Goal: Information Seeking & Learning: Learn about a topic

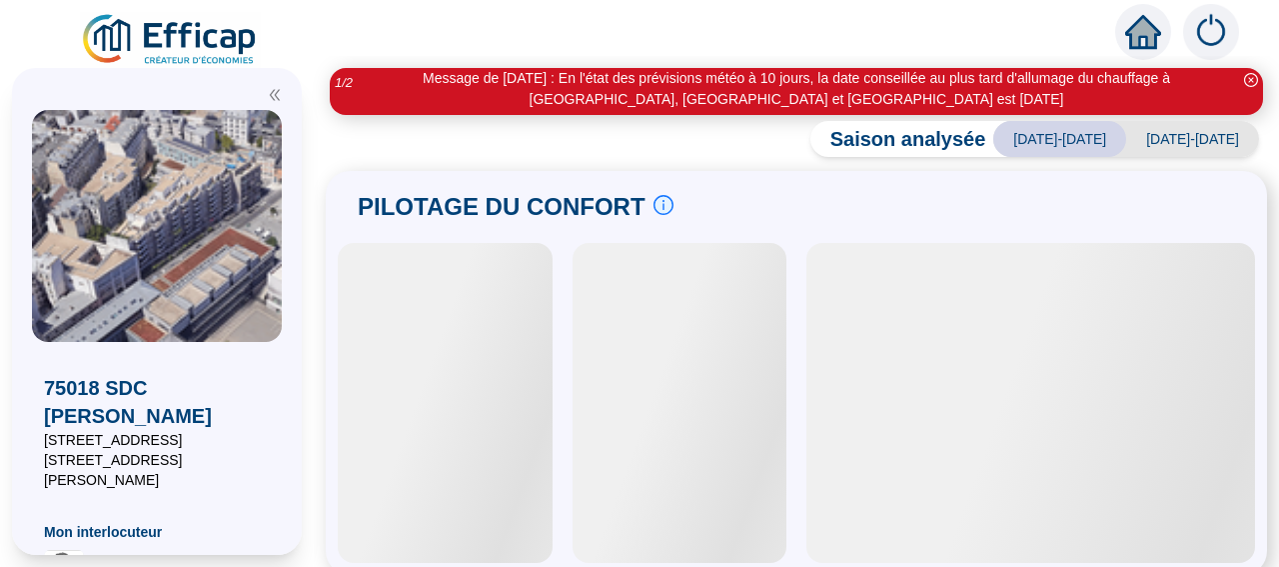
scroll to position [261, 0]
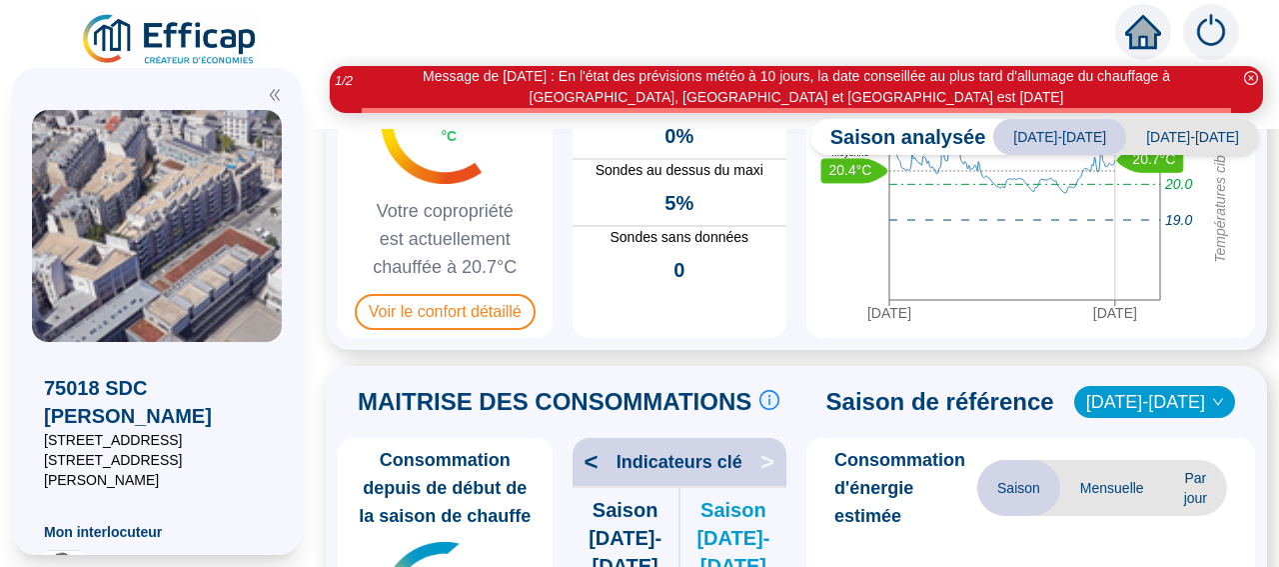
click at [1252, 79] on icon "close-circle" at bounding box center [1251, 78] width 14 height 14
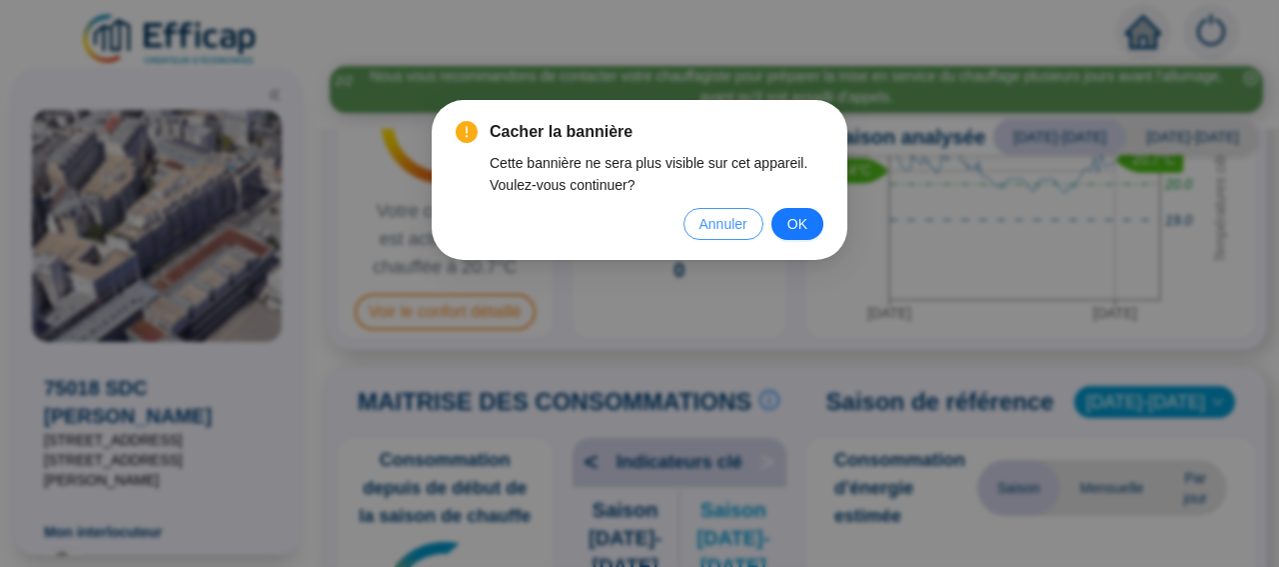
click at [735, 228] on span "Annuler" at bounding box center [723, 224] width 48 height 22
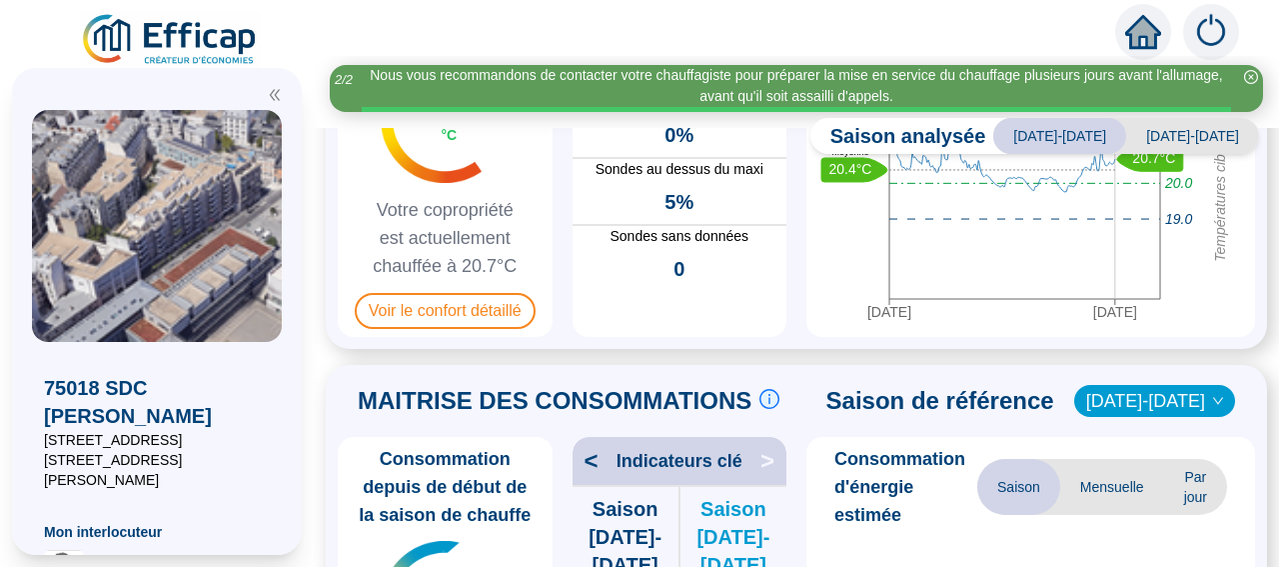
click at [1253, 71] on icon "close-circle" at bounding box center [1251, 77] width 14 height 14
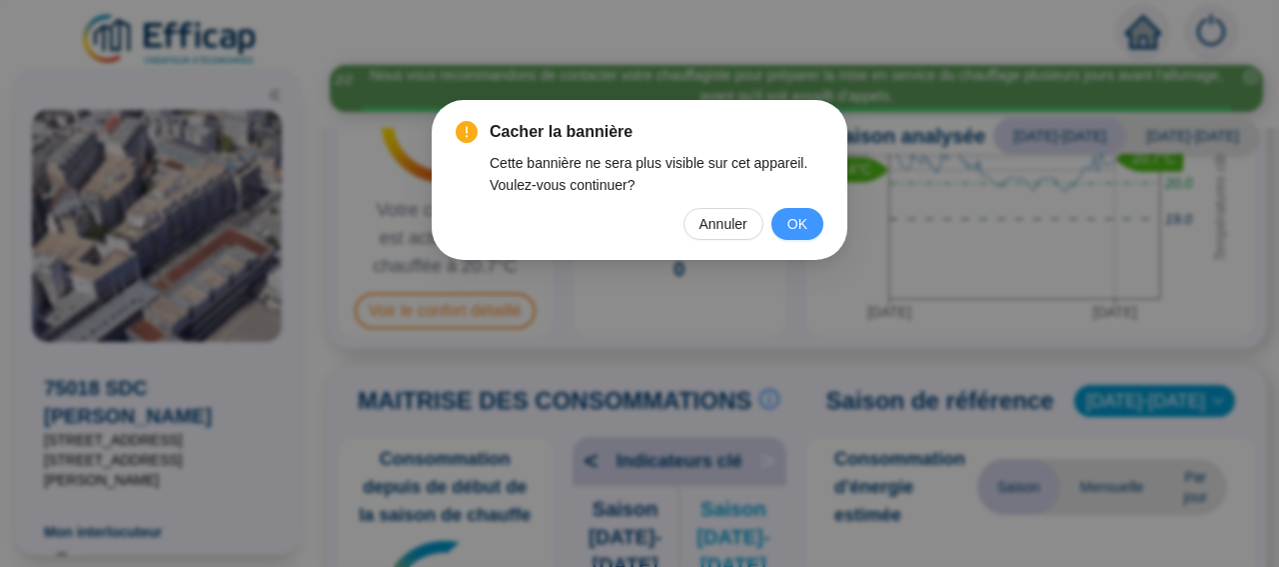
click at [812, 231] on button "OK" at bounding box center [797, 224] width 52 height 32
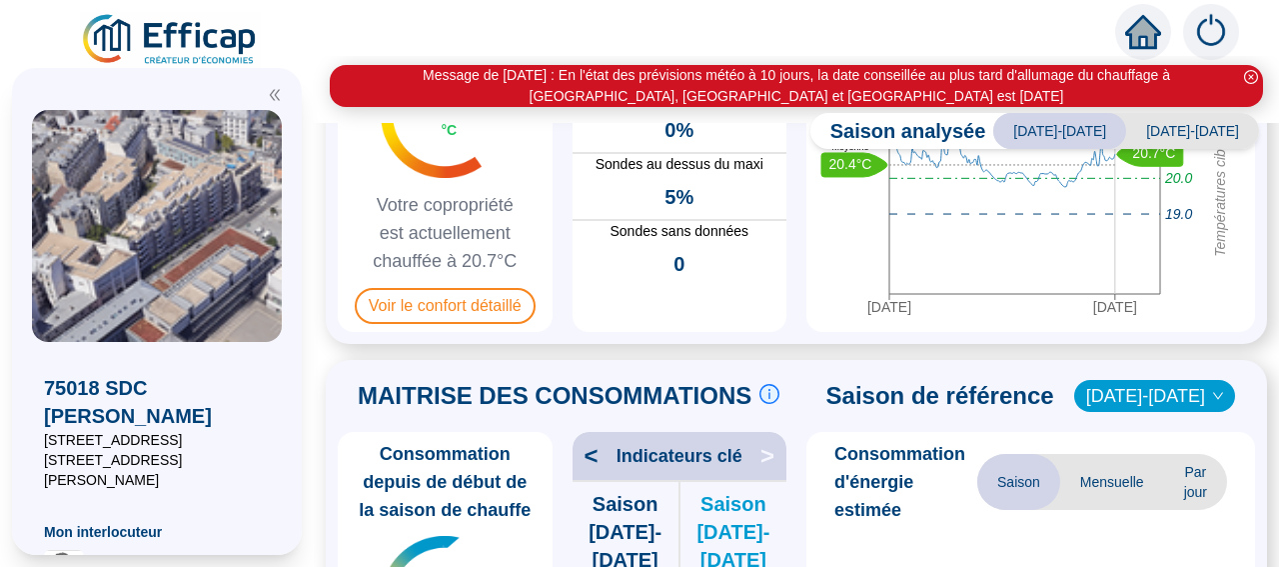
click at [1252, 77] on icon "close-circle" at bounding box center [1251, 77] width 14 height 14
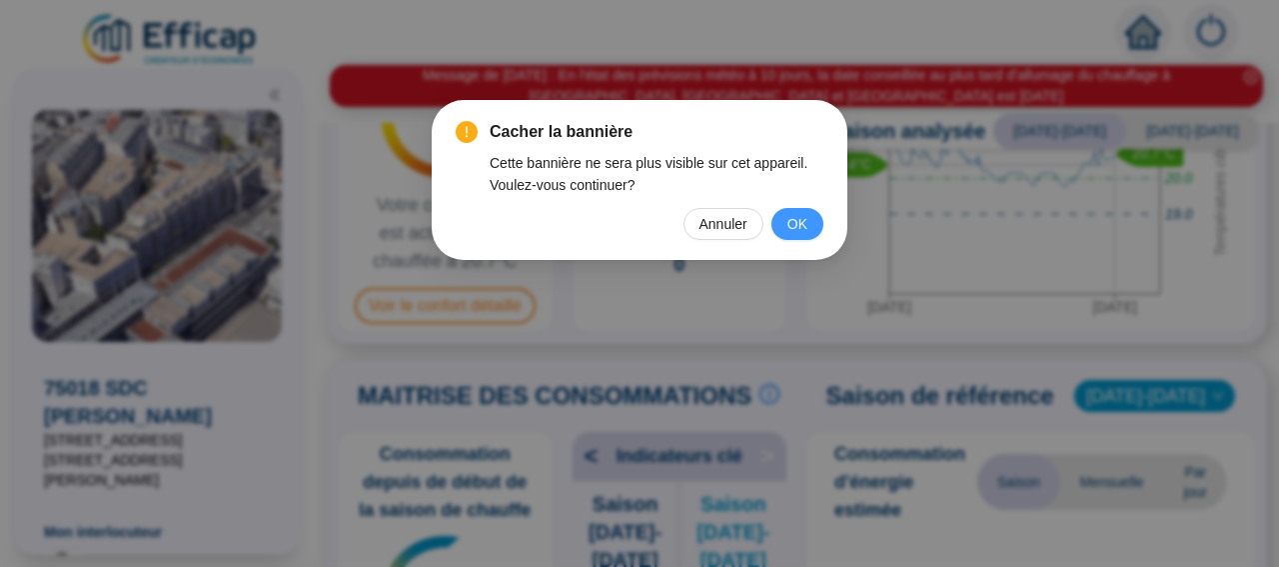
click at [809, 219] on button "OK" at bounding box center [797, 224] width 52 height 32
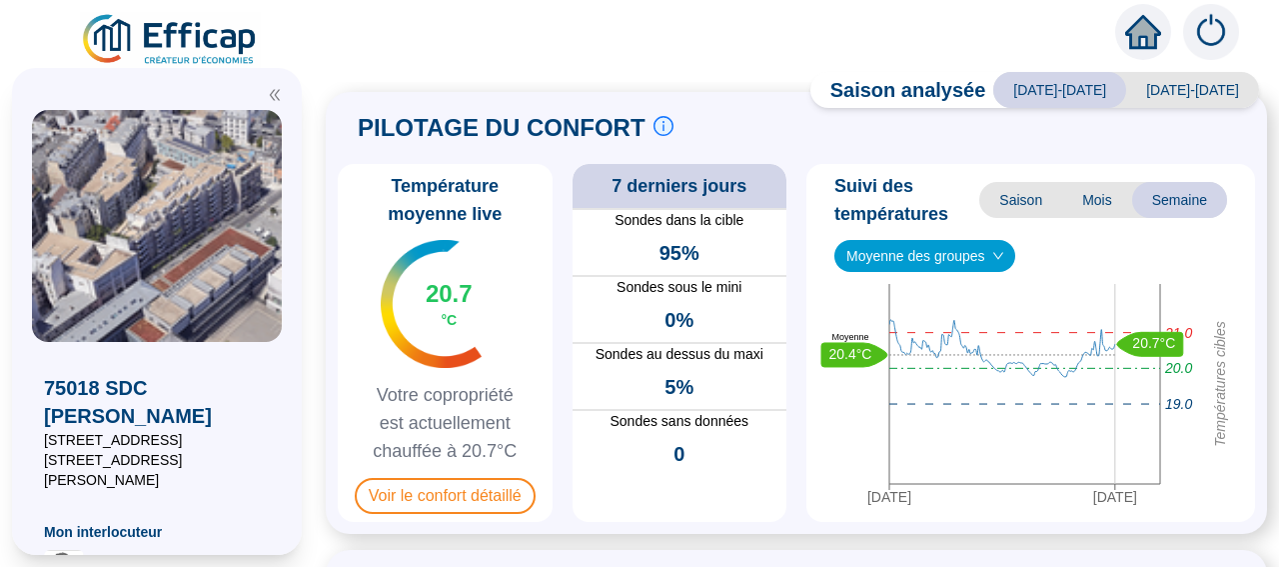
scroll to position [30, 0]
click at [455, 492] on span "Voir le confort détaillé" at bounding box center [445, 496] width 181 height 36
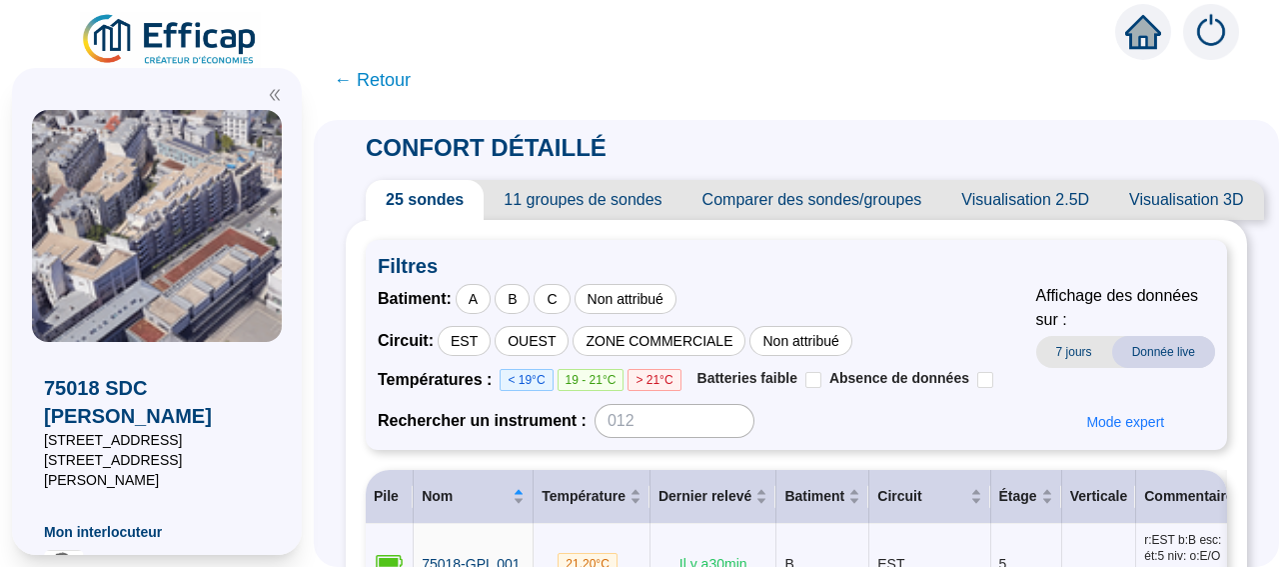
click at [411, 77] on span "← Retour" at bounding box center [372, 80] width 77 height 28
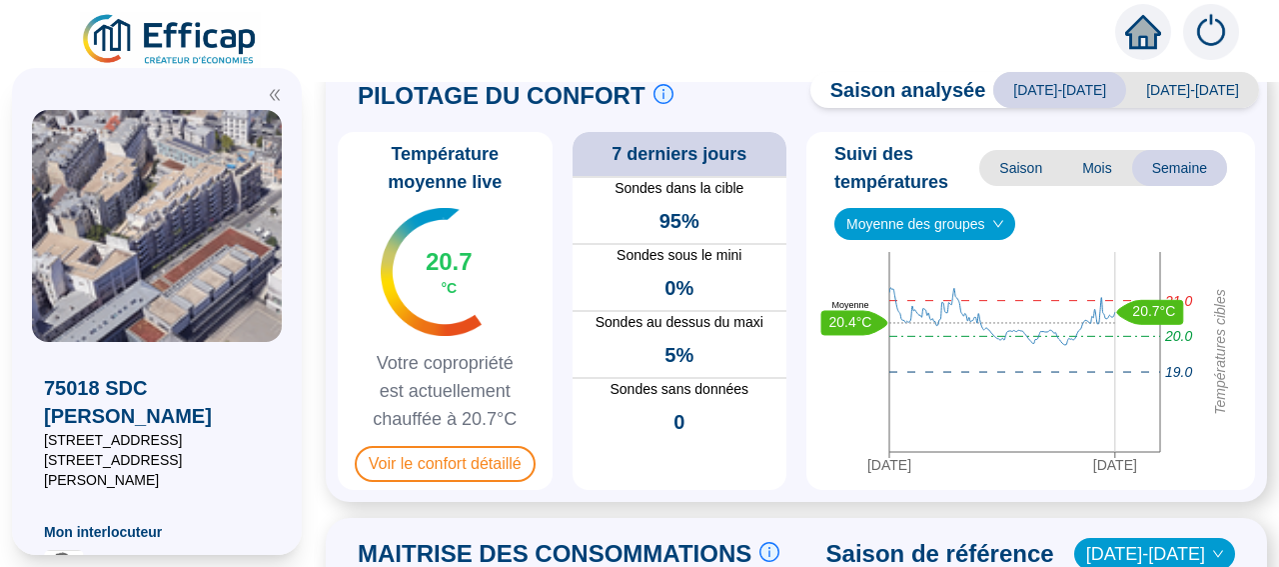
scroll to position [63, 0]
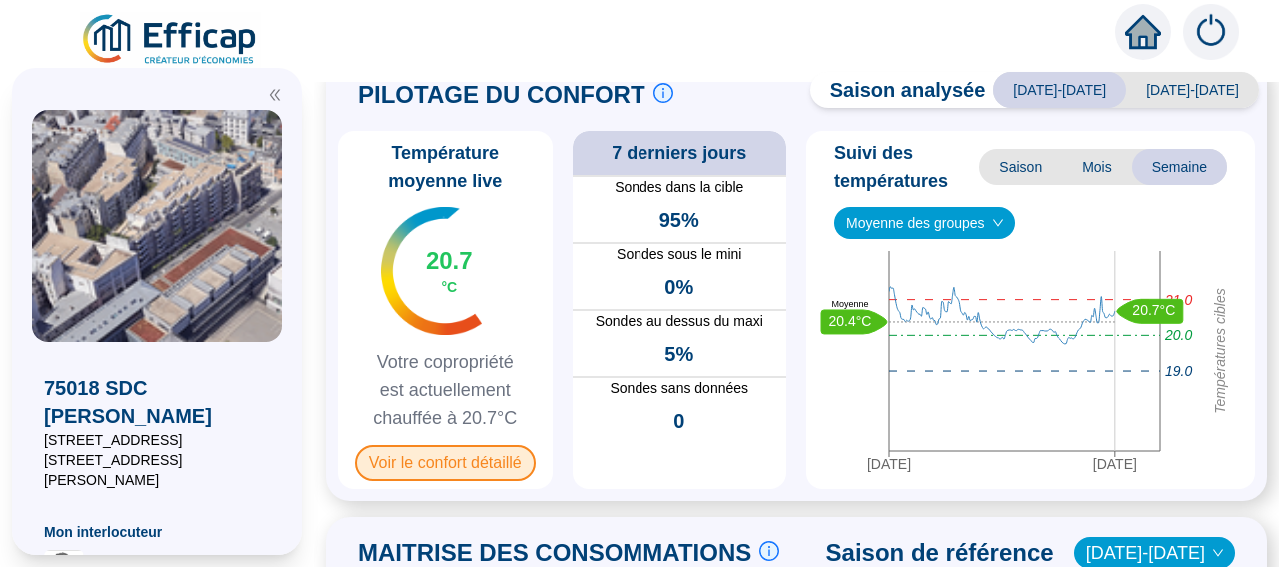
click at [431, 472] on span "Voir le confort détaillé" at bounding box center [445, 463] width 181 height 36
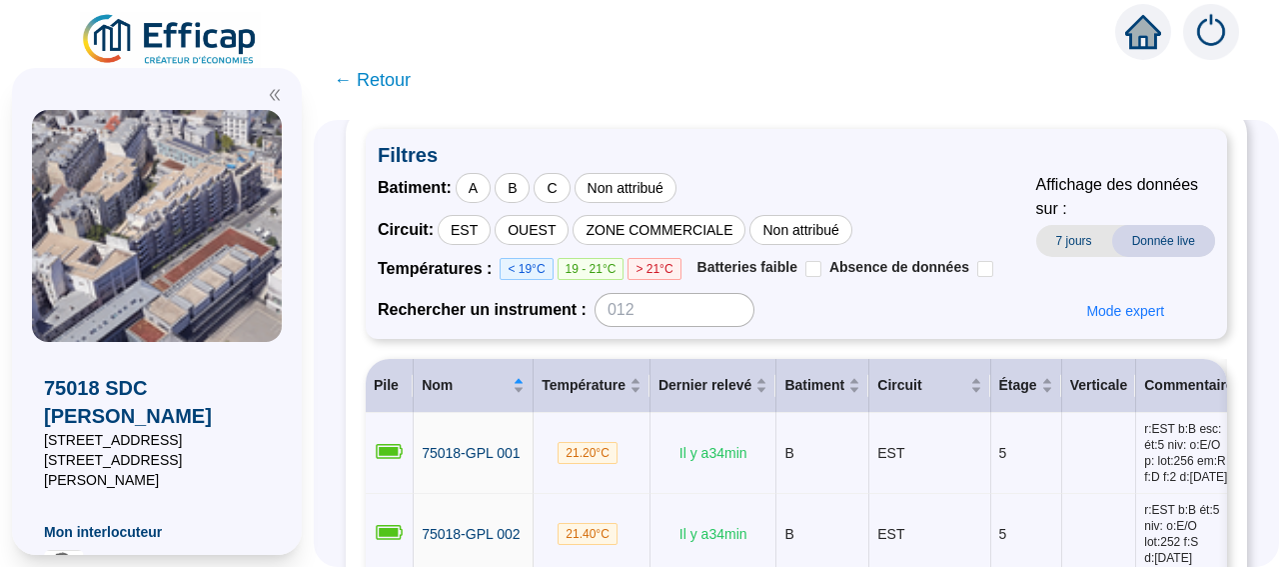
scroll to position [112, 0]
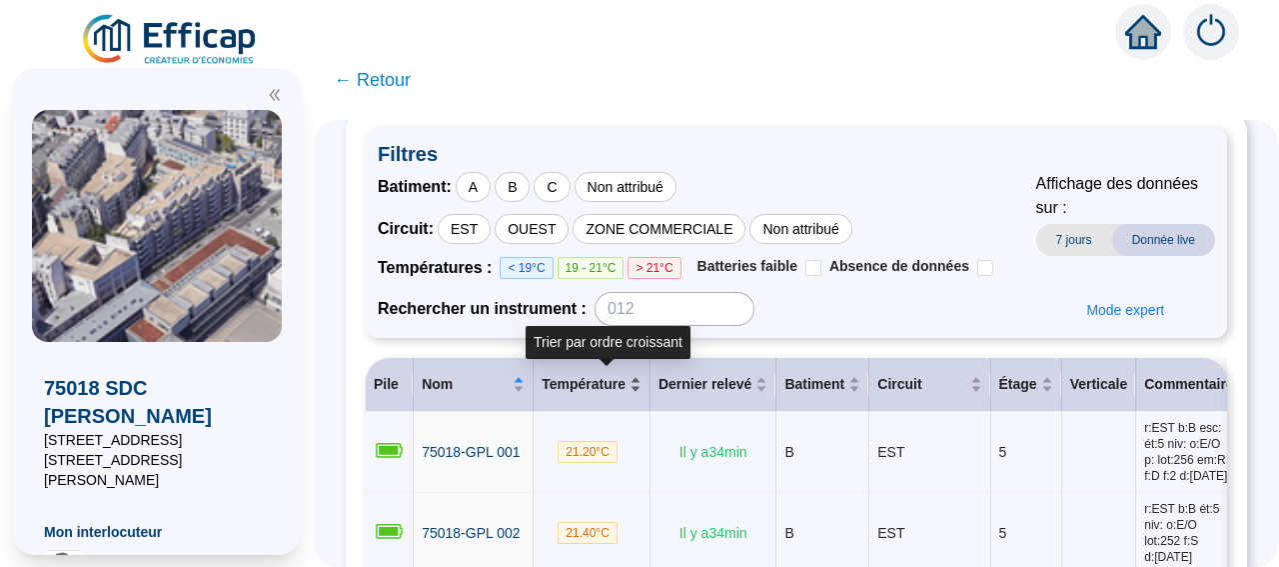
click at [602, 380] on span "Température" at bounding box center [584, 384] width 84 height 21
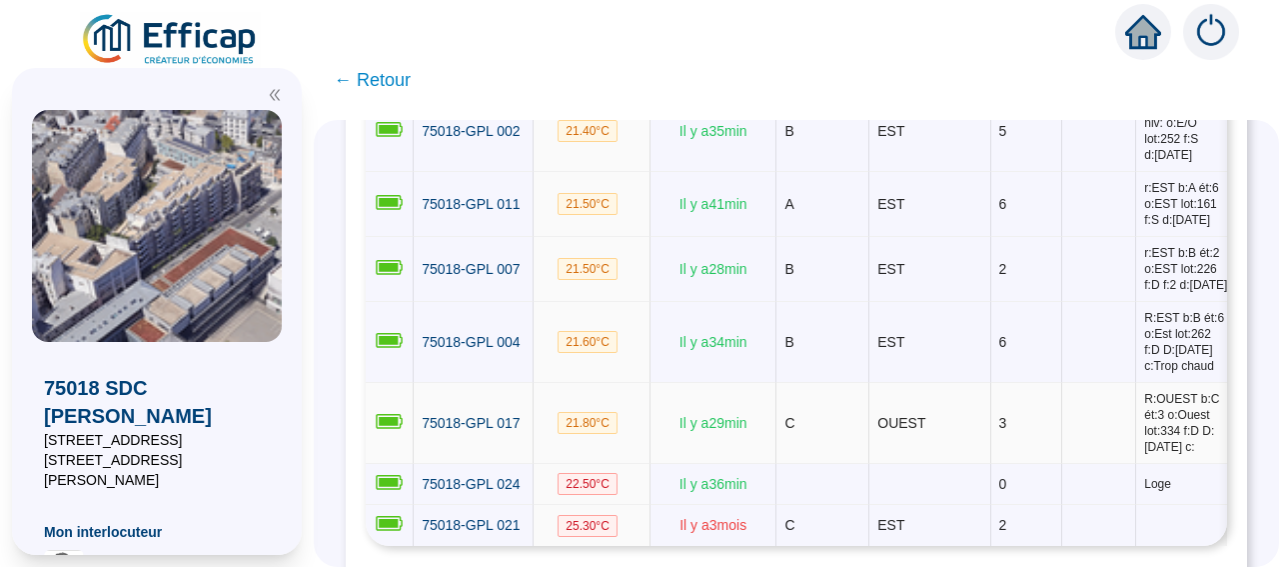
scroll to position [2120, 0]
click at [984, 238] on td "EST" at bounding box center [929, 205] width 121 height 65
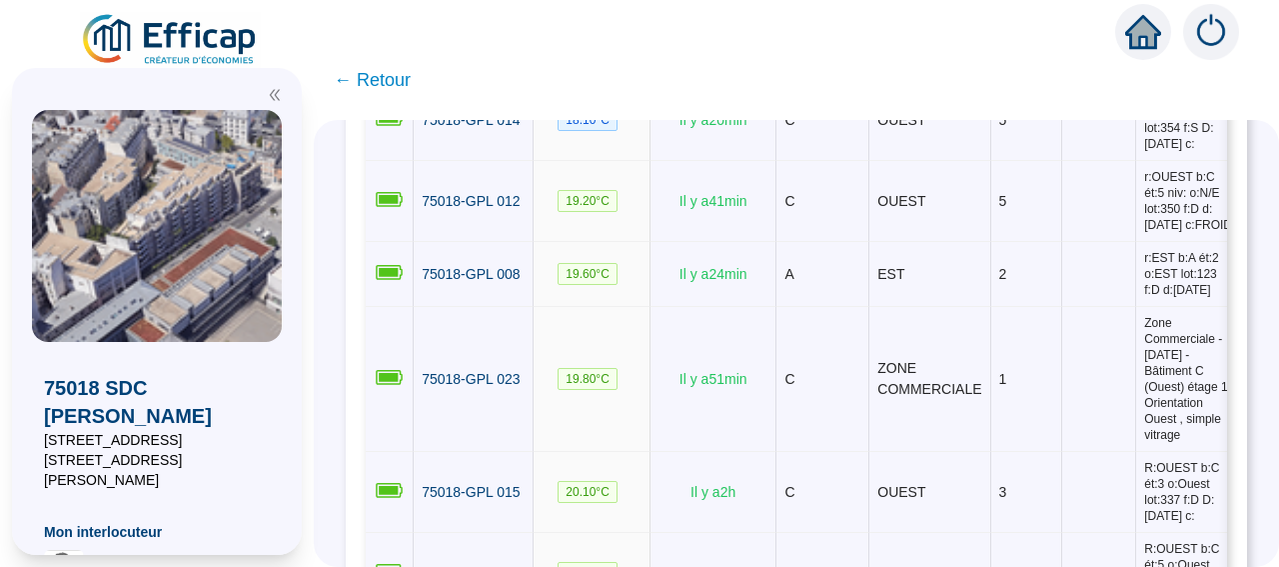
scroll to position [0, 0]
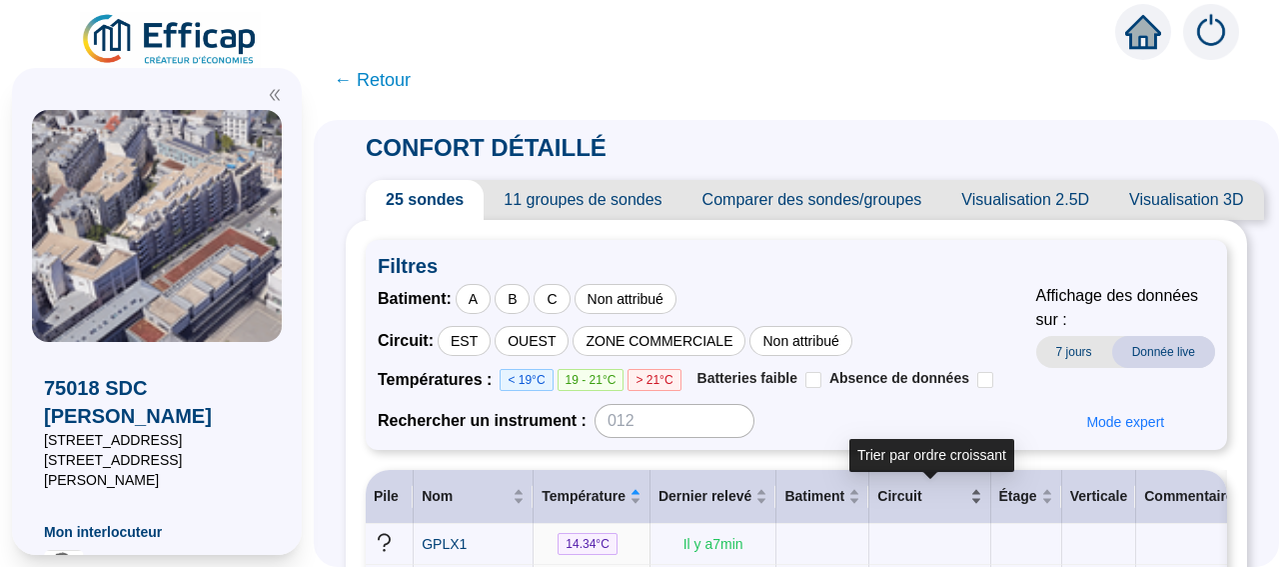
click at [908, 486] on div "Circuit" at bounding box center [929, 496] width 104 height 21
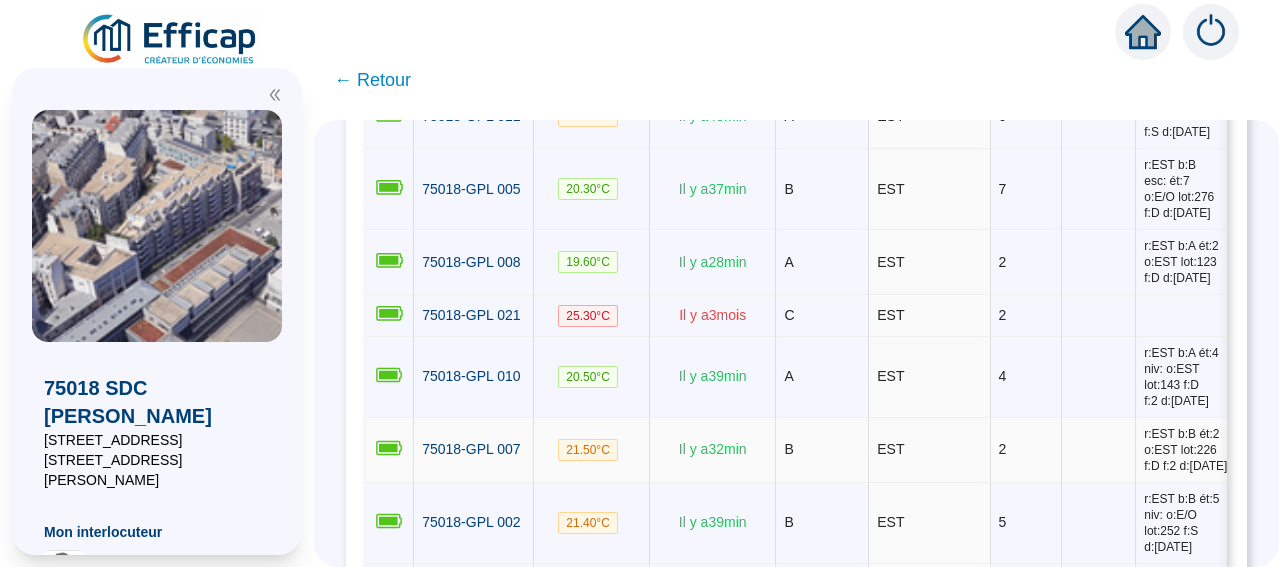
scroll to position [716, 0]
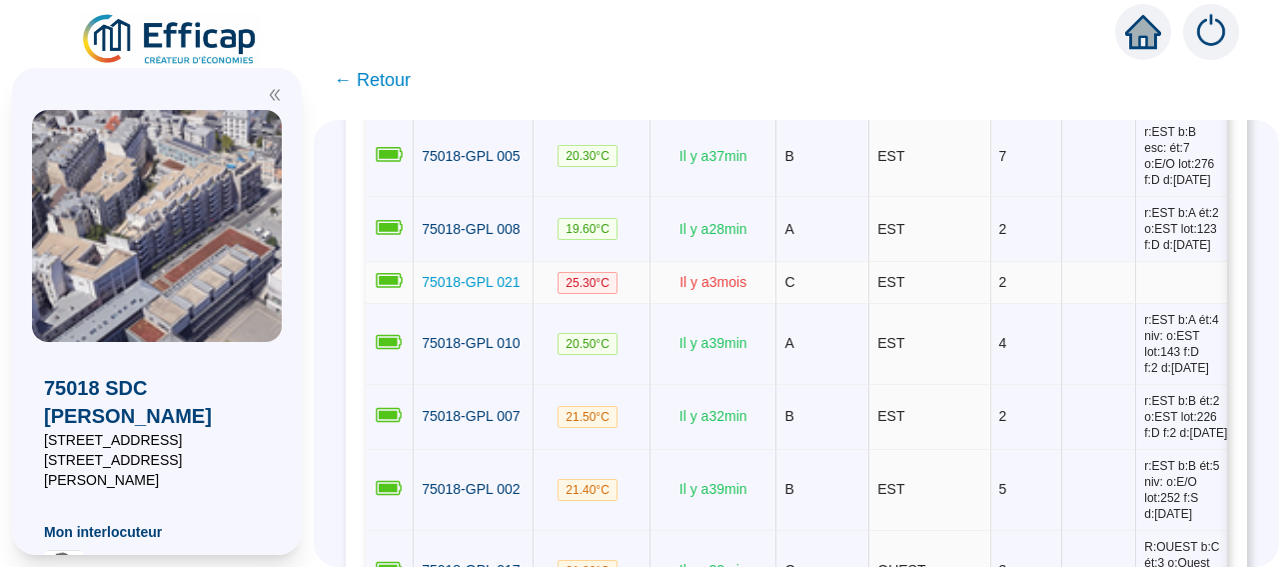
click at [511, 290] on span "75018-GPL 021" at bounding box center [471, 282] width 98 height 16
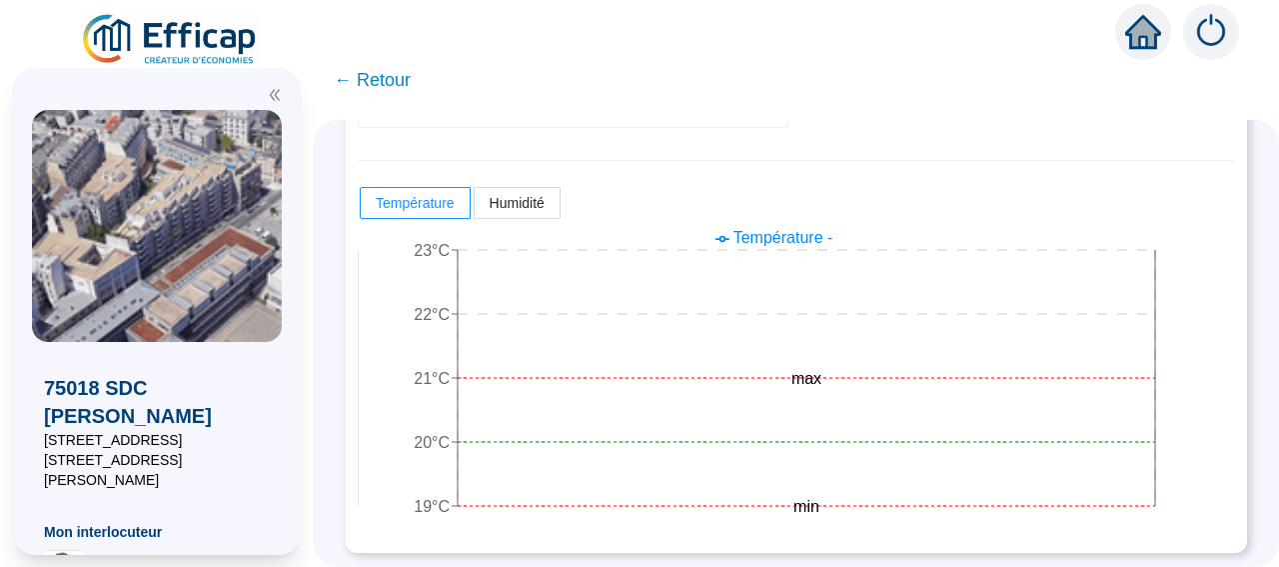
scroll to position [465, 0]
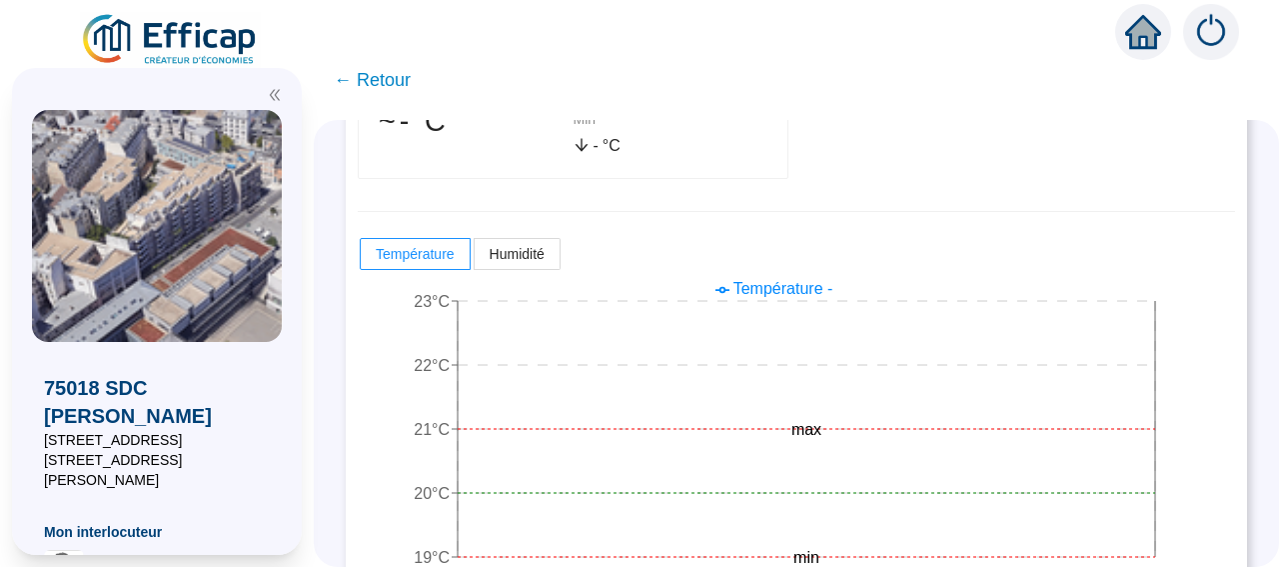
click at [394, 75] on span "← Retour" at bounding box center [372, 80] width 77 height 28
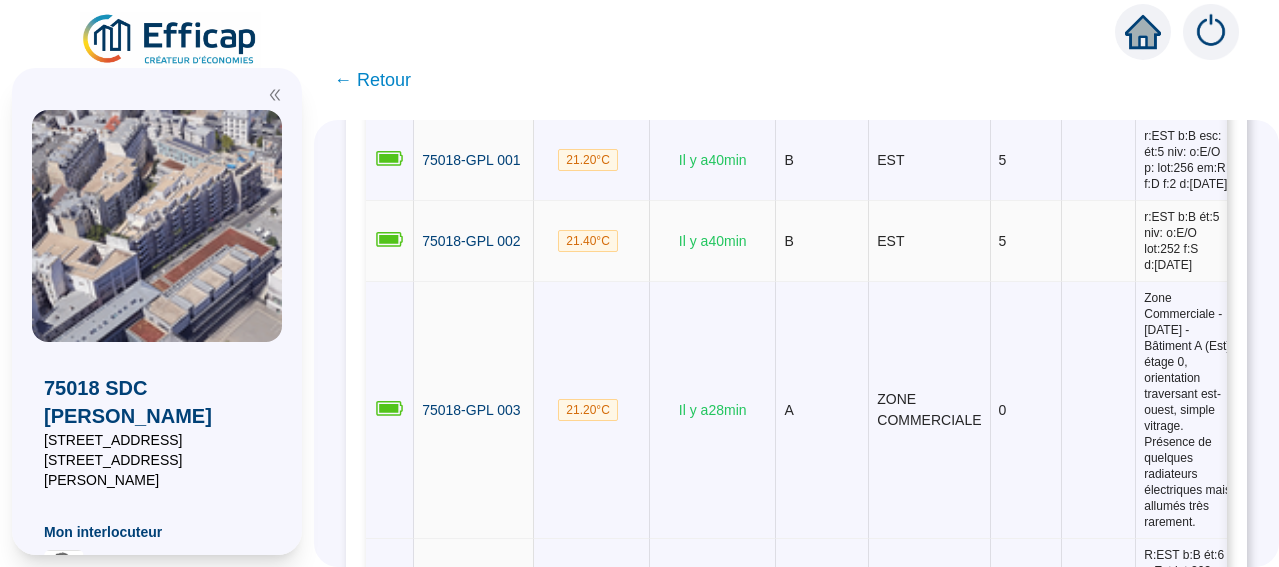
scroll to position [405, 0]
